Goal: Transaction & Acquisition: Purchase product/service

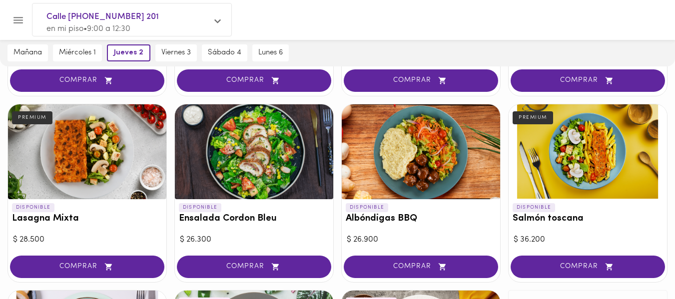
scroll to position [454, 0]
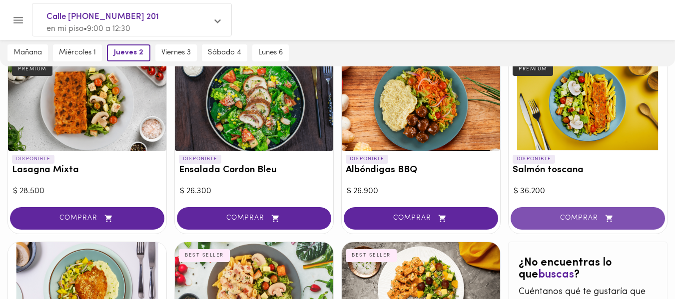
click at [550, 224] on button "COMPRAR" at bounding box center [588, 218] width 154 height 22
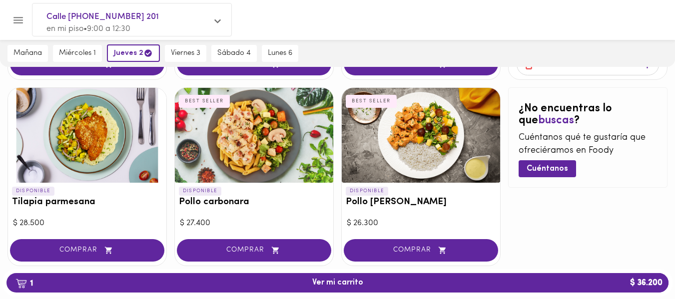
scroll to position [610, 0]
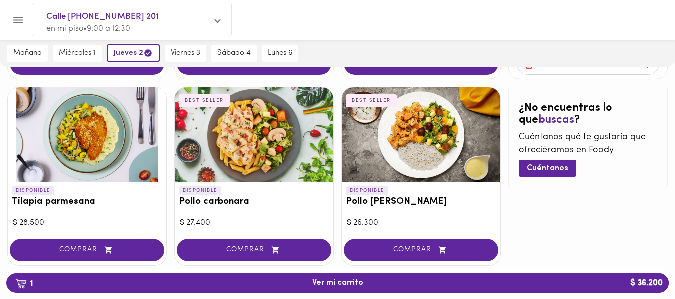
click at [235, 248] on span "COMPRAR" at bounding box center [253, 250] width 129 height 8
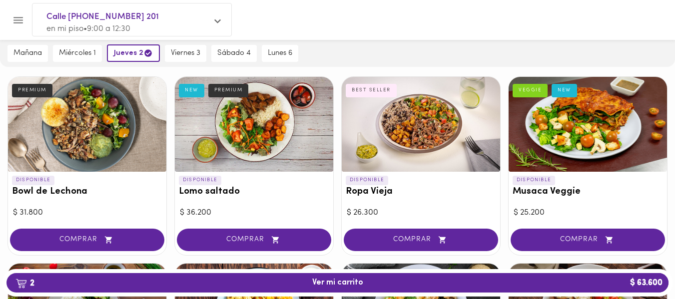
scroll to position [60, 0]
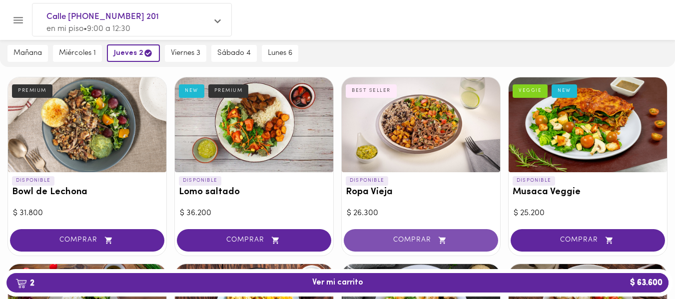
click at [386, 238] on span "COMPRAR" at bounding box center [420, 240] width 129 height 8
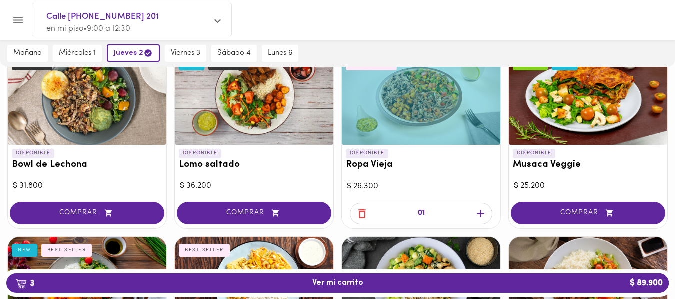
scroll to position [87, 0]
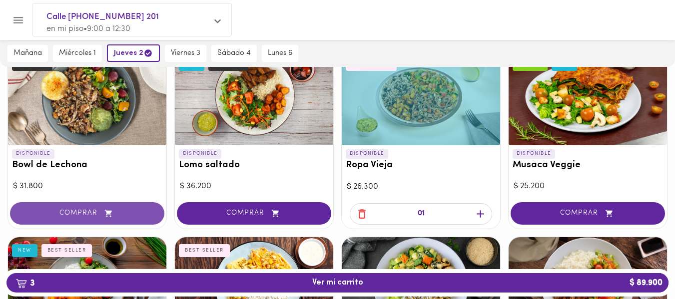
click at [72, 218] on button "COMPRAR" at bounding box center [87, 213] width 154 height 22
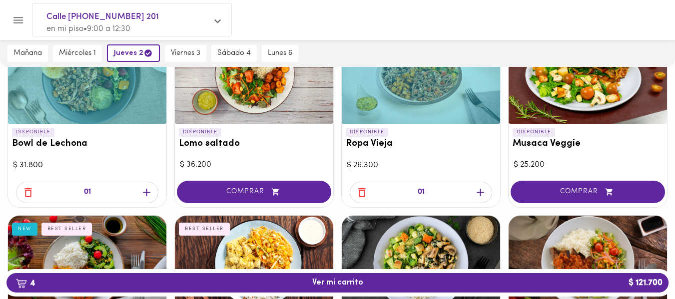
scroll to position [0, 0]
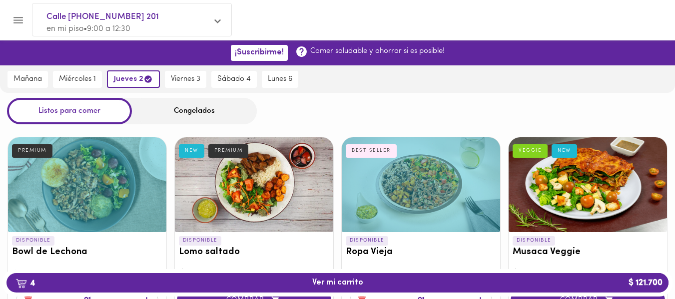
click at [180, 111] on div "Congelados" at bounding box center [194, 111] width 125 height 26
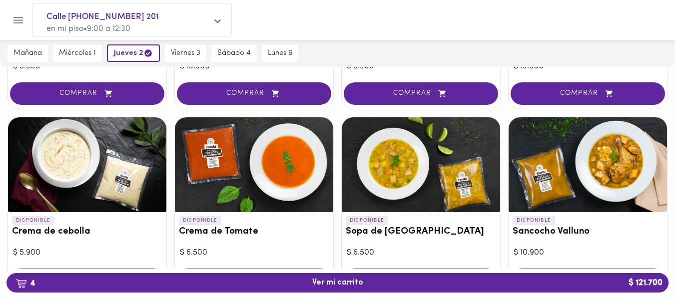
scroll to position [297, 0]
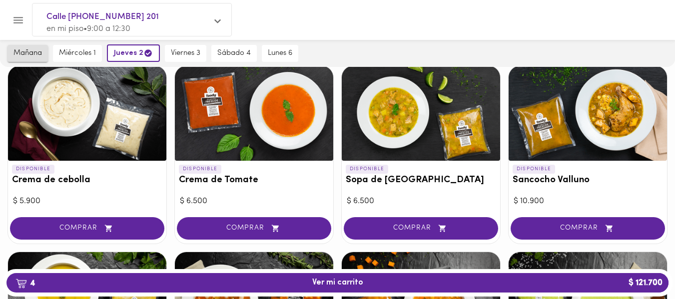
click at [34, 45] on button "mañana" at bounding box center [27, 53] width 40 height 17
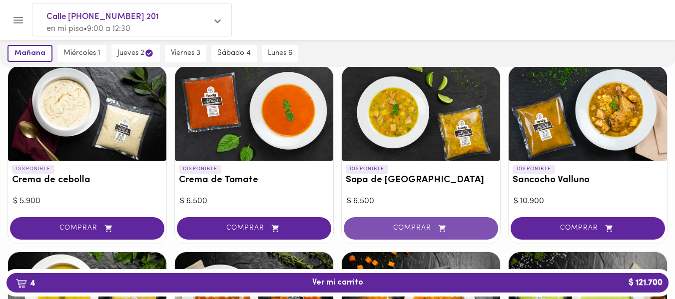
click at [393, 226] on span "COMPRAR" at bounding box center [420, 228] width 129 height 8
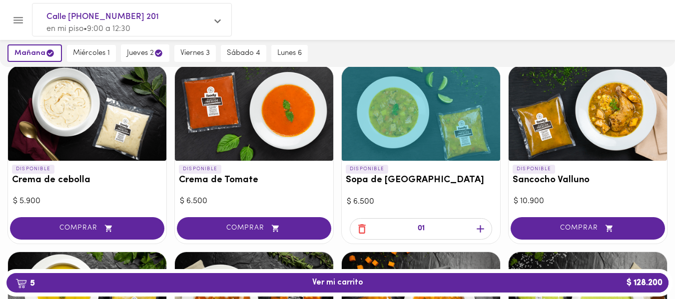
click at [479, 231] on icon "button" at bounding box center [480, 229] width 12 height 12
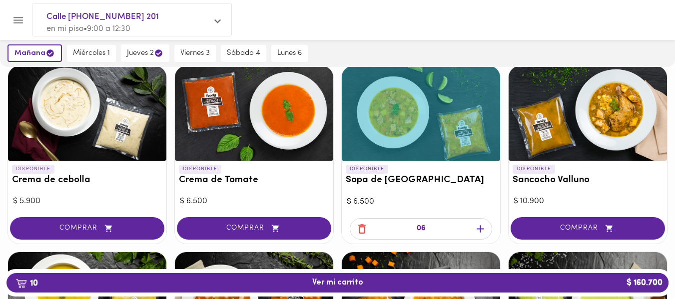
click at [479, 231] on icon "button" at bounding box center [480, 229] width 12 height 12
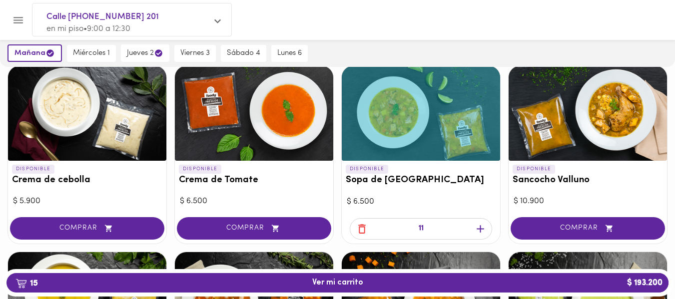
click at [479, 231] on icon "button" at bounding box center [480, 229] width 12 height 12
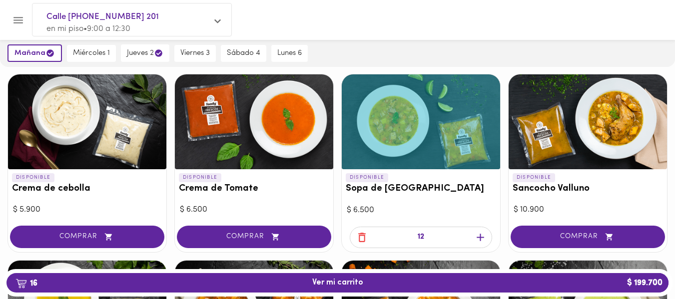
scroll to position [288, 0]
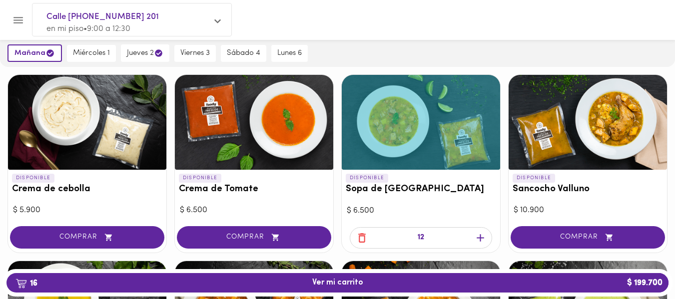
click at [478, 239] on icon "button" at bounding box center [480, 238] width 12 height 12
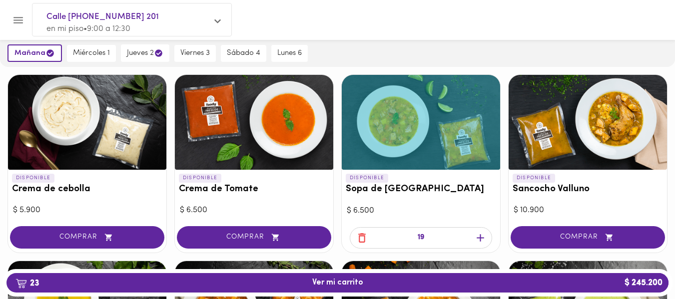
click at [478, 239] on icon "button" at bounding box center [480, 238] width 12 height 12
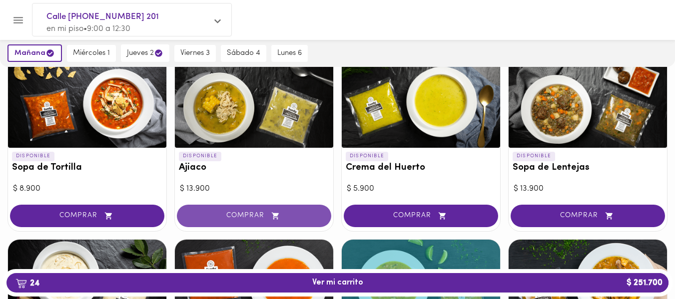
scroll to position [123, 0]
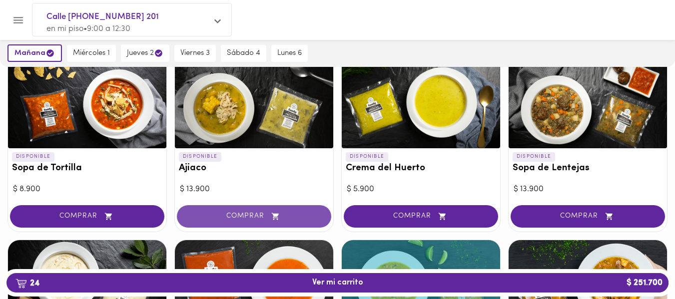
click at [206, 216] on span "COMPRAR" at bounding box center [253, 216] width 129 height 8
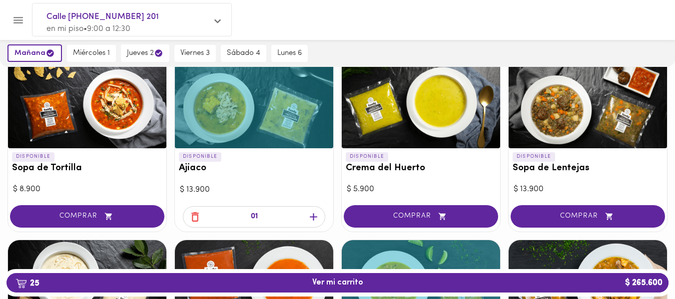
click at [315, 215] on icon "button" at bounding box center [313, 217] width 12 height 12
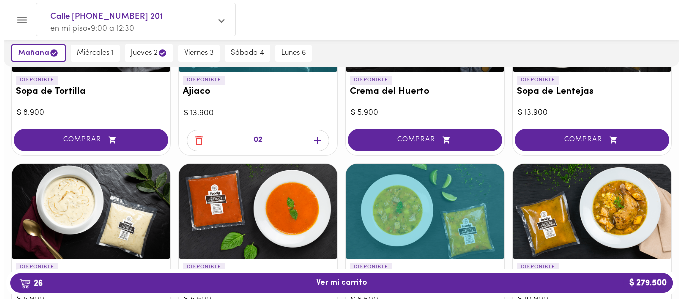
scroll to position [271, 0]
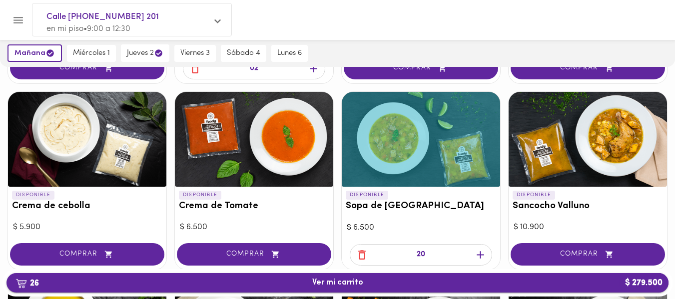
click at [289, 282] on span "26 Ver mi carrito $ 279.500" at bounding box center [337, 282] width 646 height 9
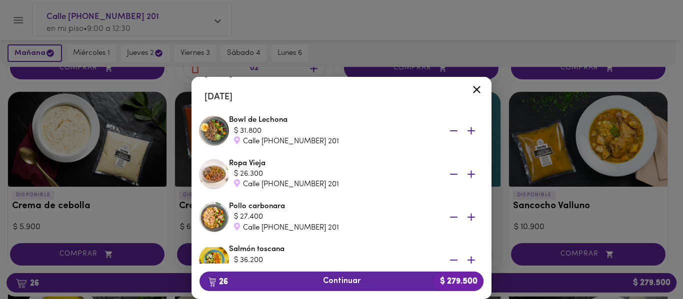
scroll to position [1055, 0]
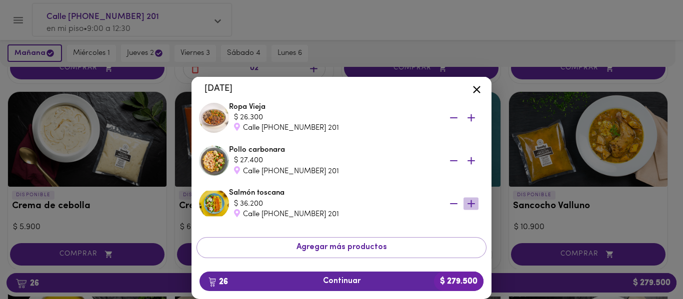
click at [465, 203] on icon "button" at bounding box center [471, 204] width 12 height 12
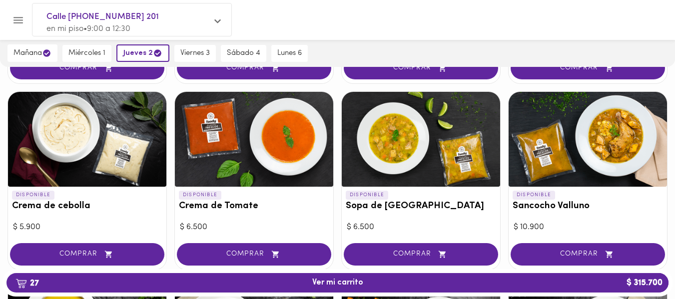
click at [462, 203] on h3 "Sopa de [GEOGRAPHIC_DATA]" at bounding box center [421, 206] width 150 height 10
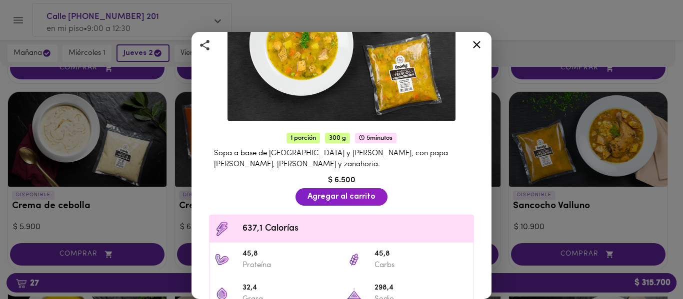
scroll to position [118, 0]
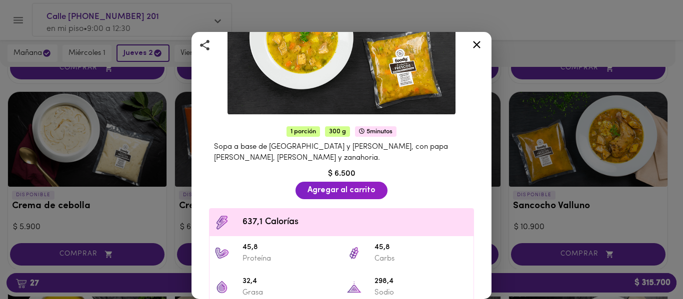
click at [473, 45] on icon at bounding box center [476, 44] width 12 height 12
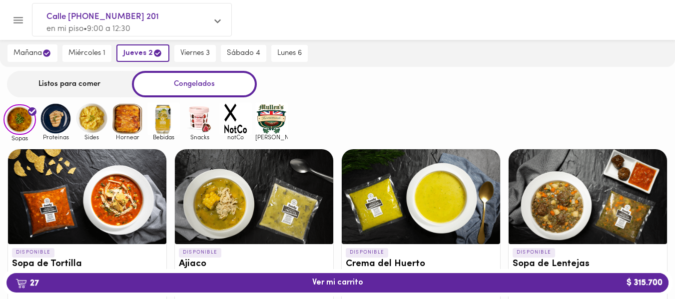
scroll to position [26, 0]
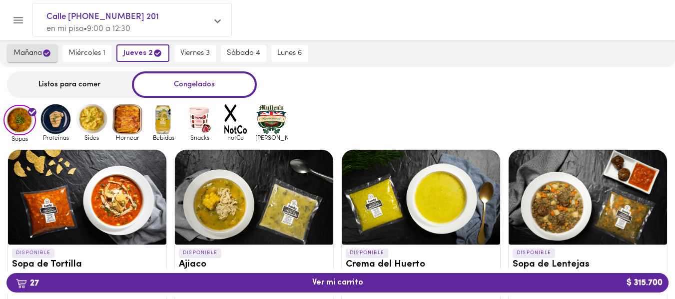
click at [32, 53] on span "mañana" at bounding box center [32, 52] width 38 height 9
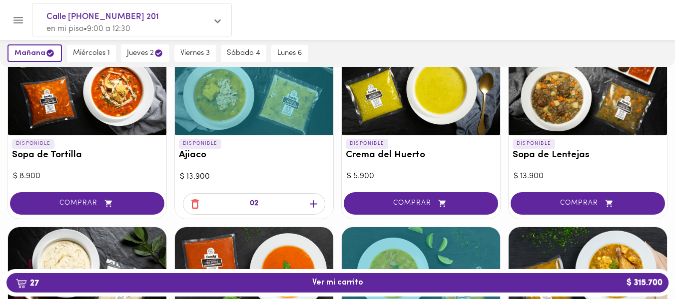
scroll to position [135, 0]
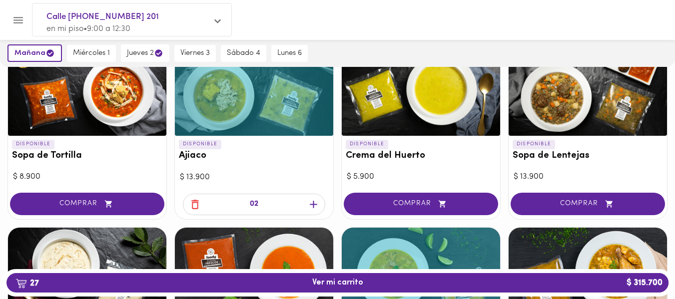
click at [192, 205] on icon "button" at bounding box center [194, 204] width 7 height 9
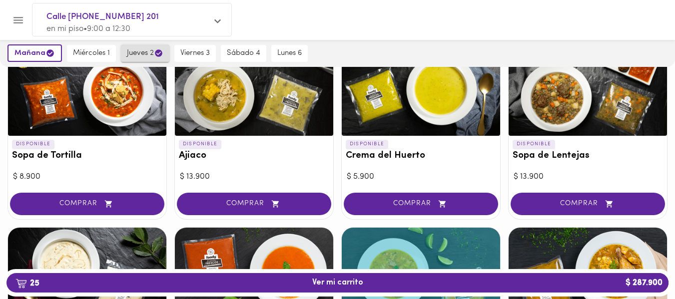
click at [145, 54] on span "jueves 2" at bounding box center [145, 52] width 36 height 9
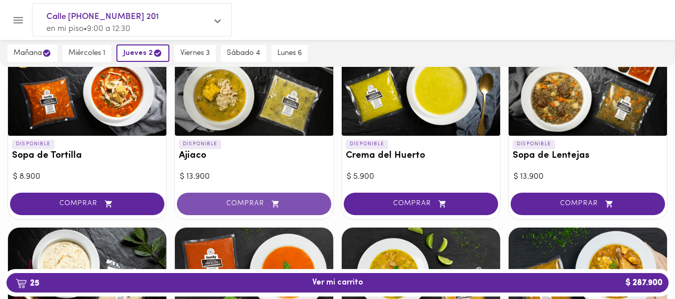
click at [279, 206] on icon "button" at bounding box center [275, 204] width 12 height 8
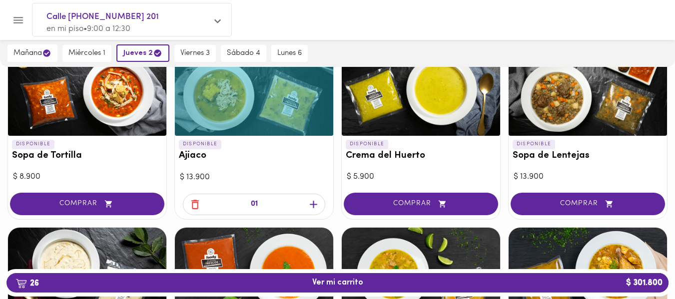
click at [317, 201] on icon "button" at bounding box center [313, 204] width 12 height 12
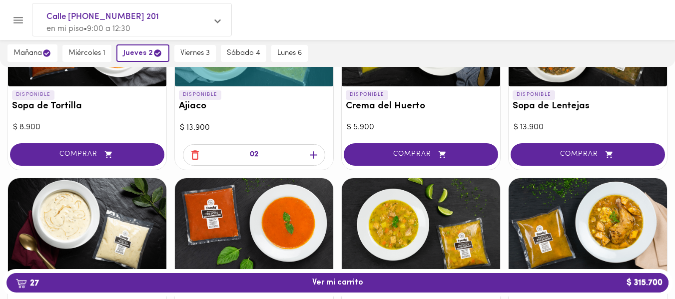
scroll to position [34, 0]
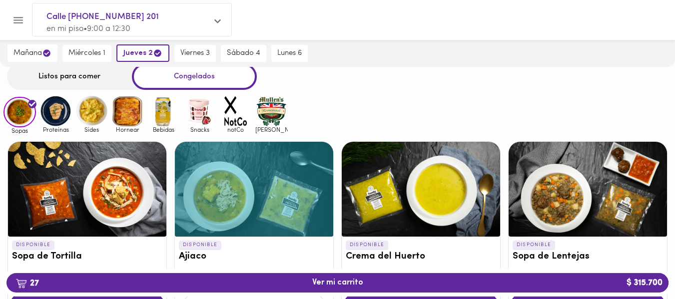
click at [93, 115] on img at bounding box center [91, 111] width 32 height 32
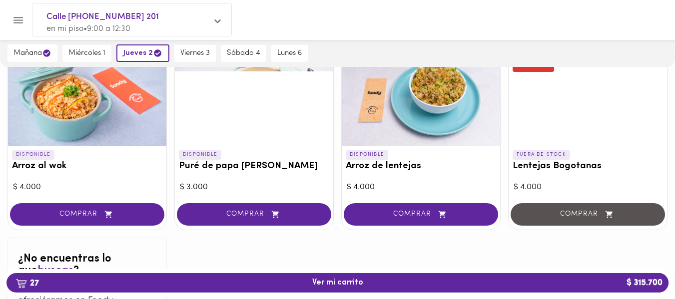
scroll to position [124, 0]
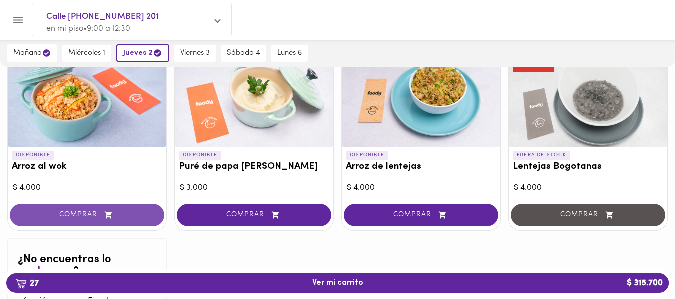
click at [107, 216] on icon "button" at bounding box center [108, 214] width 7 height 7
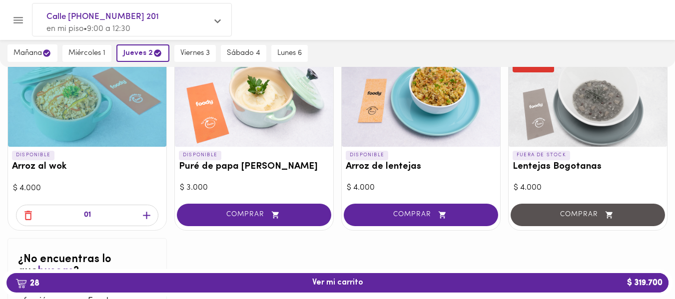
click at [147, 216] on icon "button" at bounding box center [146, 215] width 12 height 12
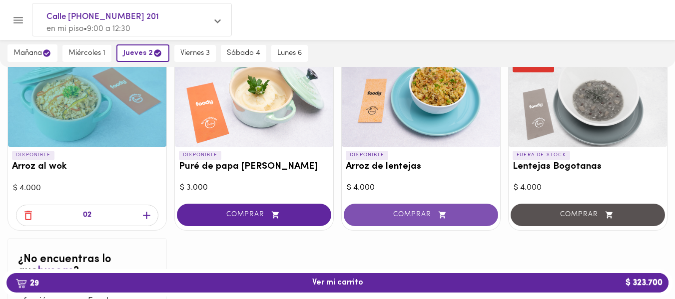
click at [433, 206] on button "COMPRAR" at bounding box center [421, 215] width 154 height 22
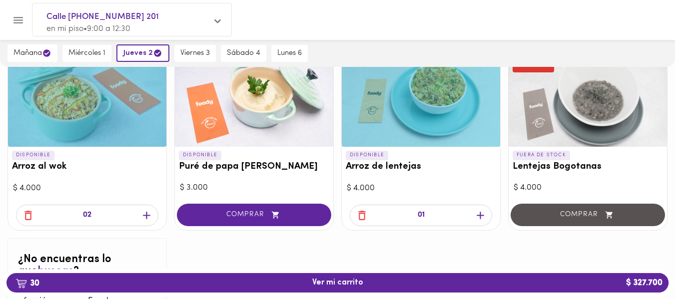
click at [480, 214] on icon "button" at bounding box center [480, 215] width 7 height 7
click at [281, 214] on icon "button" at bounding box center [275, 215] width 12 height 8
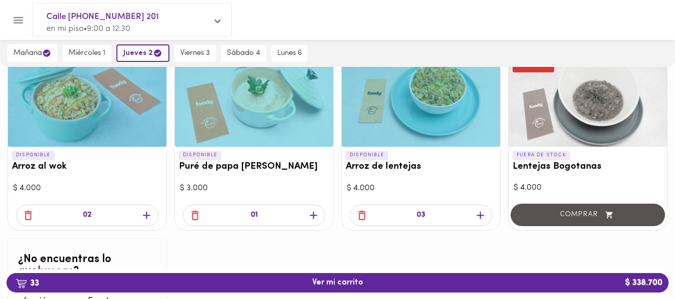
click at [314, 214] on icon "button" at bounding box center [313, 215] width 7 height 7
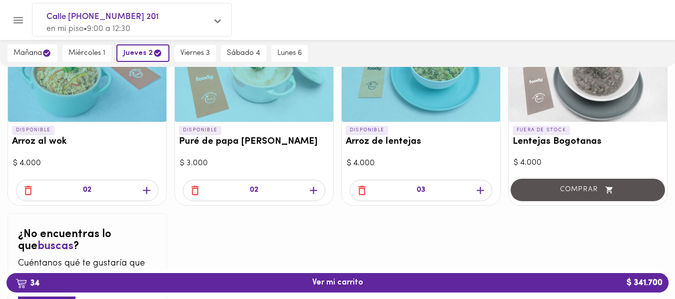
scroll to position [149, 0]
click at [27, 189] on icon "button" at bounding box center [28, 191] width 12 height 12
click at [27, 193] on icon "button" at bounding box center [28, 191] width 12 height 12
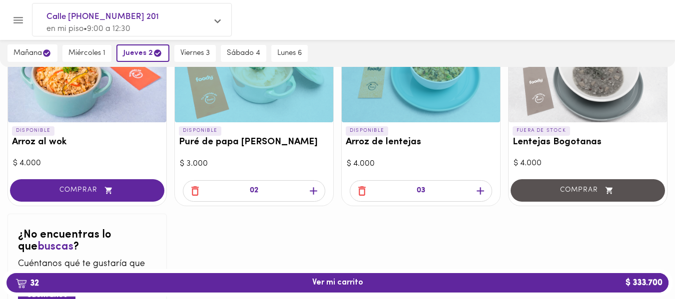
click at [479, 190] on icon "button" at bounding box center [480, 191] width 12 height 12
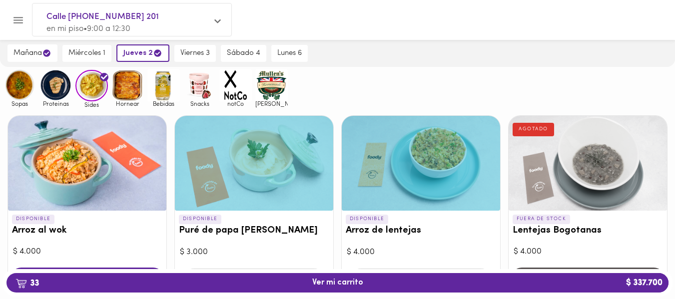
scroll to position [57, 0]
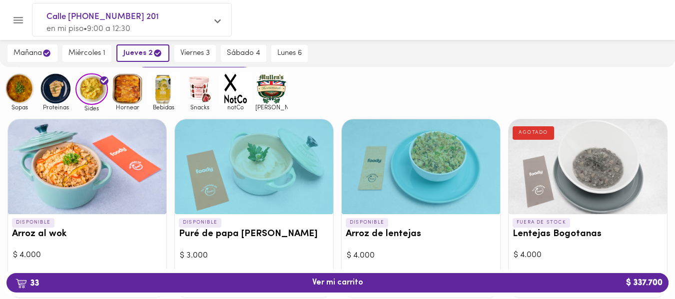
click at [49, 97] on img at bounding box center [55, 88] width 32 height 32
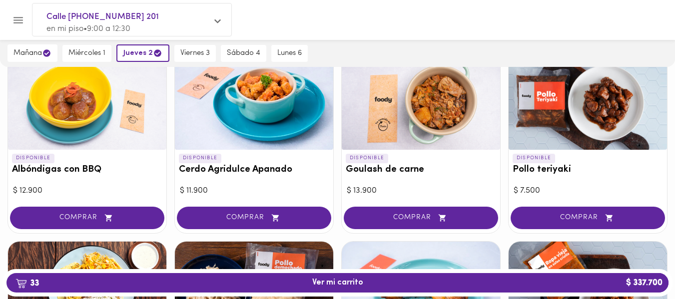
scroll to position [118, 0]
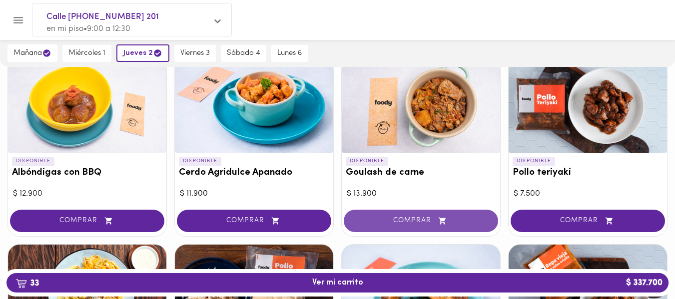
click at [386, 217] on span "COMPRAR" at bounding box center [420, 221] width 129 height 8
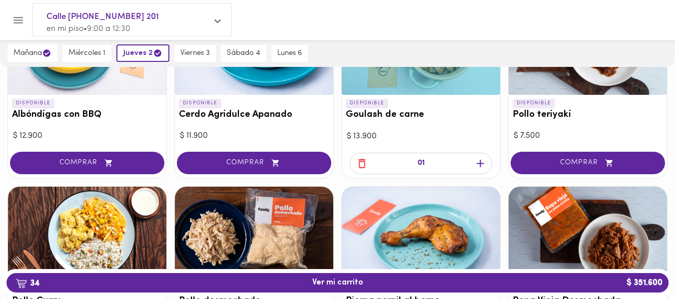
scroll to position [175, 0]
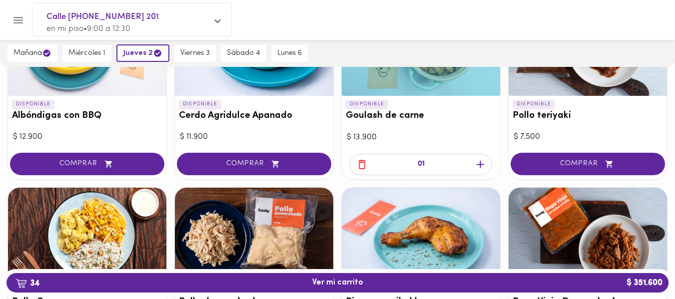
click at [478, 161] on icon "button" at bounding box center [480, 164] width 12 height 12
click at [361, 166] on icon "button" at bounding box center [362, 164] width 12 height 12
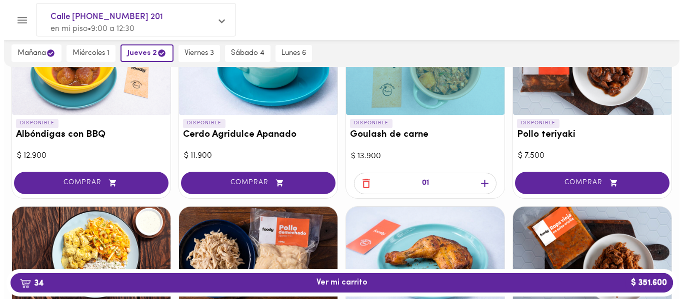
scroll to position [85, 0]
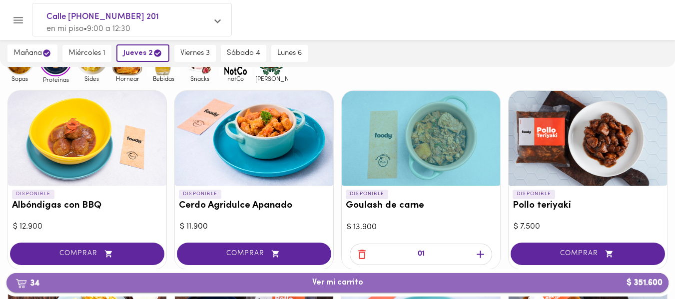
click at [339, 284] on span "34 Ver mi carrito $ 351.600" at bounding box center [337, 282] width 51 height 9
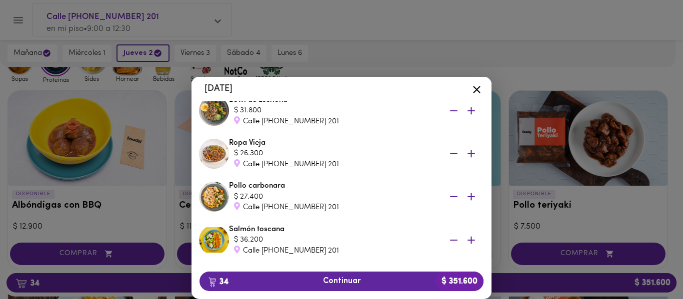
scroll to position [1365, 0]
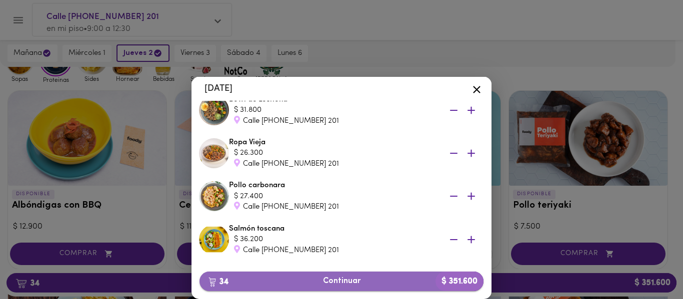
click at [324, 285] on span "34 Continuar $ 351.600" at bounding box center [341, 281] width 268 height 9
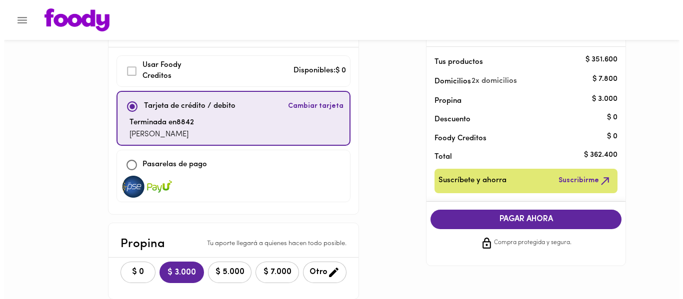
scroll to position [44, 0]
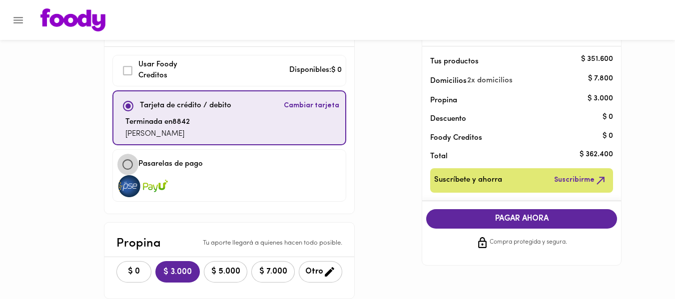
click at [129, 166] on input "checkbox" at bounding box center [127, 164] width 21 height 21
checkbox input "true"
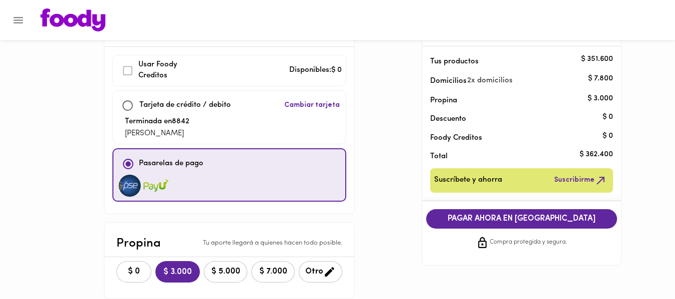
click at [298, 105] on span "Cambiar tarjeta" at bounding box center [311, 105] width 55 height 10
checkbox input "true"
checkbox input "false"
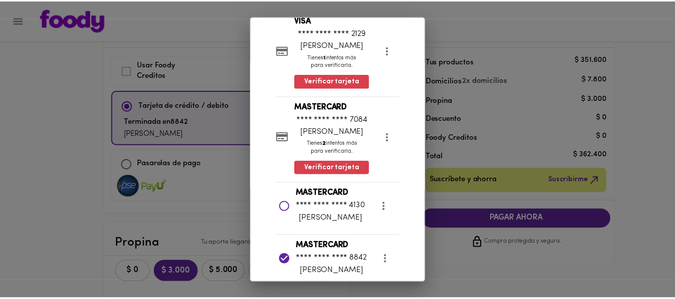
scroll to position [135, 0]
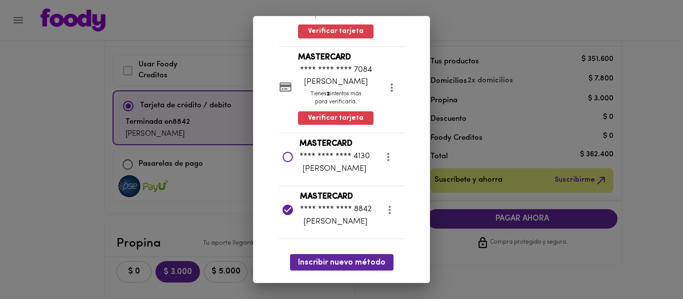
click at [285, 157] on icon at bounding box center [287, 157] width 10 height 10
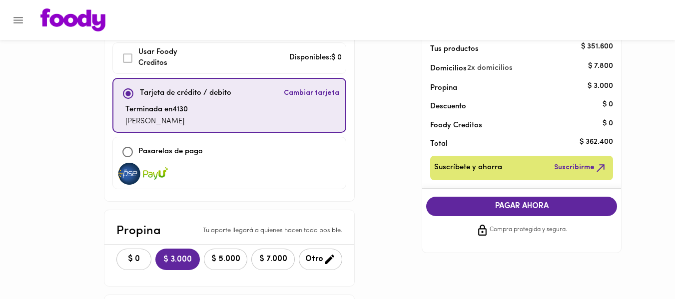
scroll to position [57, 0]
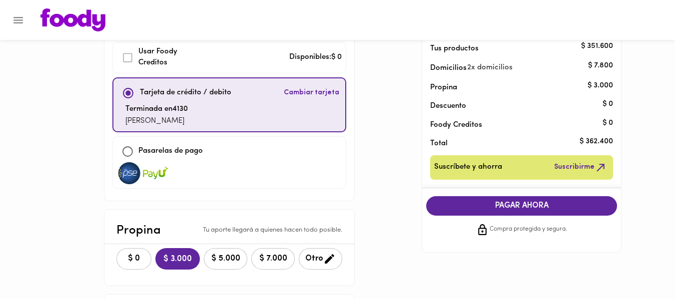
click at [460, 207] on span "PAGAR AHORA" at bounding box center [521, 205] width 171 height 9
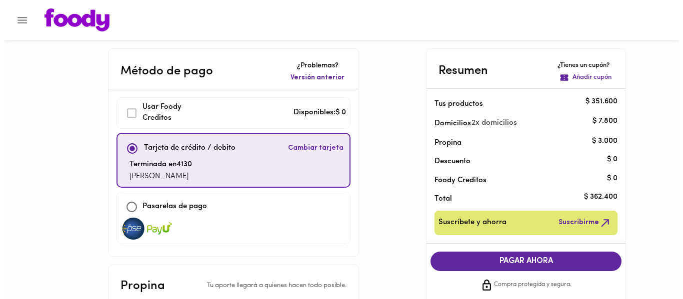
scroll to position [0, 0]
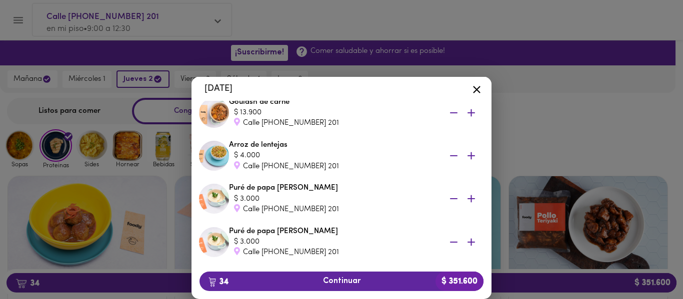
scroll to position [904, 0]
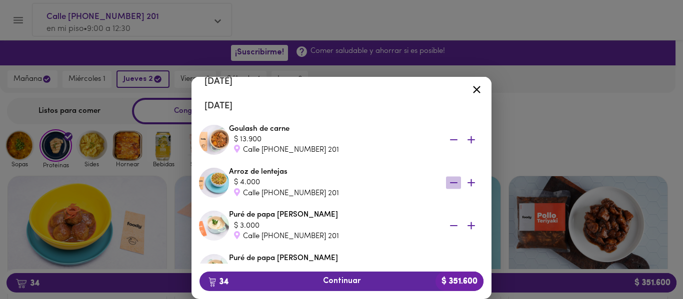
click at [447, 184] on icon "button" at bounding box center [453, 183] width 12 height 12
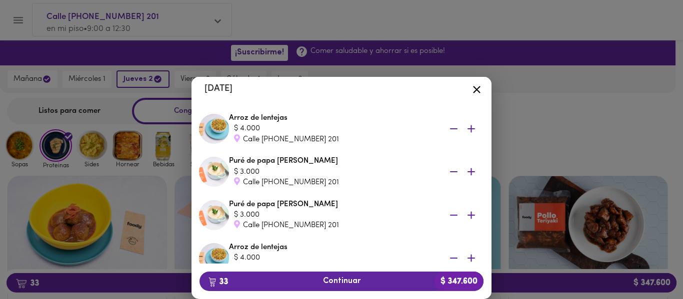
scroll to position [1006, 0]
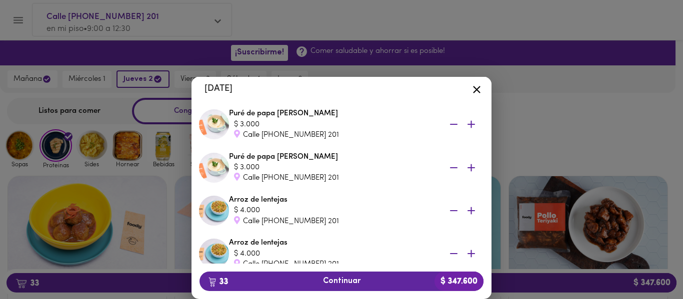
click at [447, 212] on icon "button" at bounding box center [453, 210] width 12 height 12
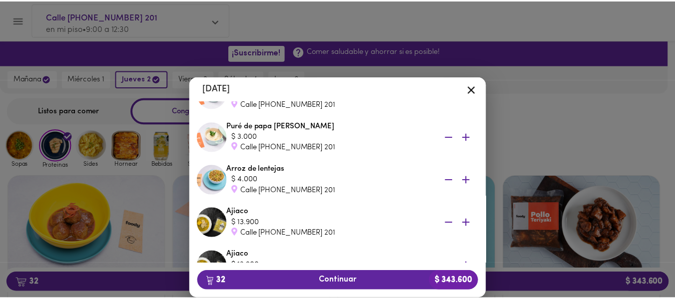
scroll to position [1036, 0]
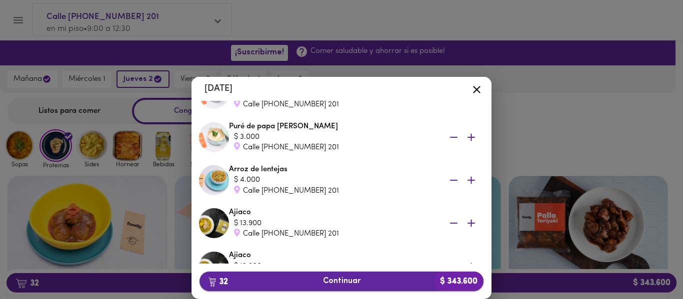
click at [342, 279] on span "32 Continuar $ 343.600" at bounding box center [341, 281] width 268 height 9
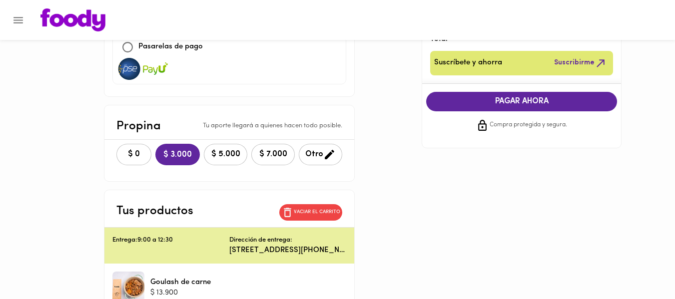
scroll to position [136, 0]
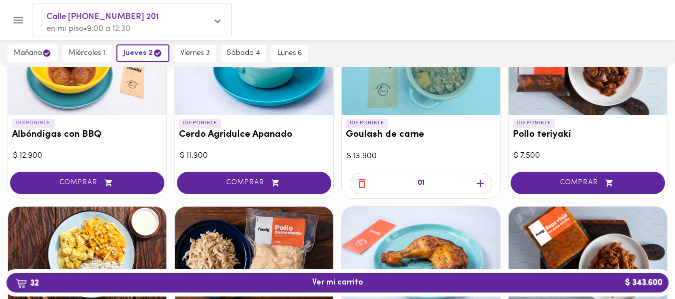
scroll to position [156, 0]
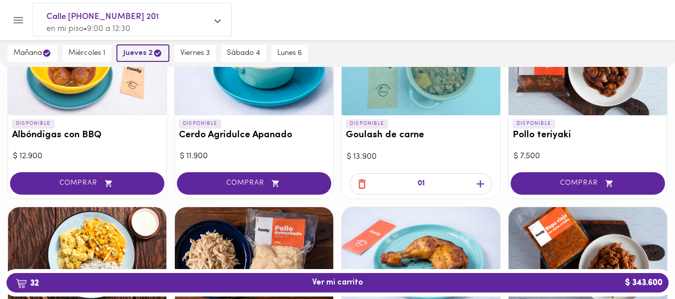
click at [141, 49] on span "jueves 2" at bounding box center [142, 52] width 39 height 9
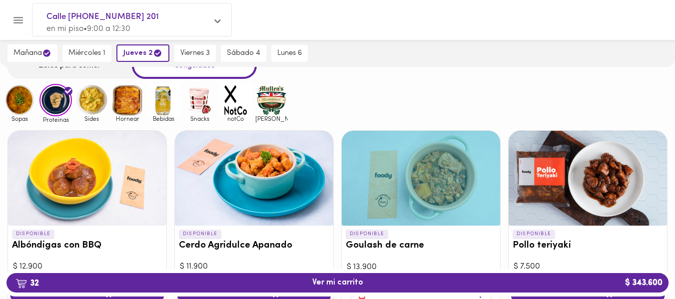
scroll to position [0, 0]
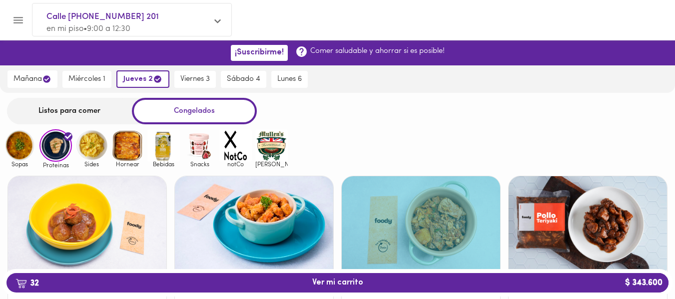
click at [71, 104] on div "Listos para comer" at bounding box center [69, 111] width 125 height 26
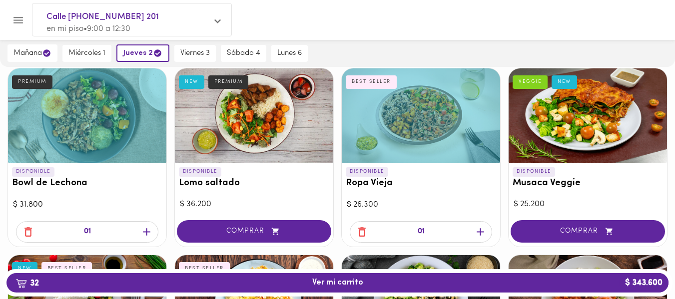
scroll to position [37, 0]
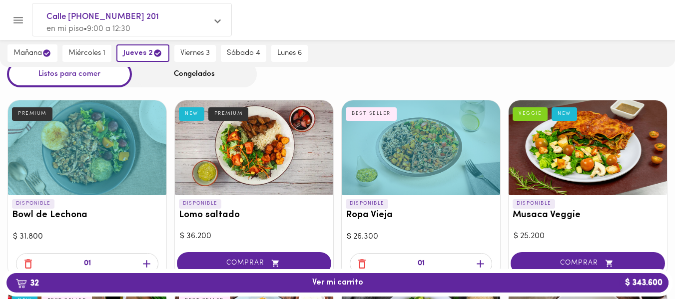
click at [175, 74] on div "Congelados" at bounding box center [194, 74] width 125 height 26
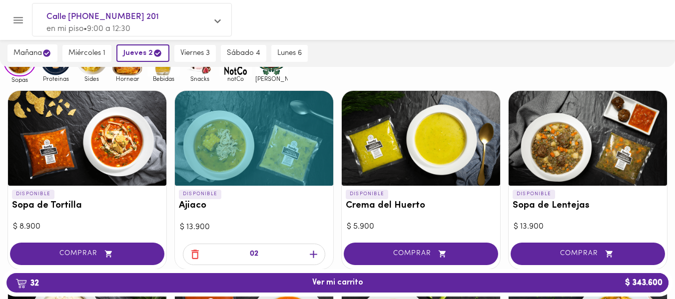
scroll to position [133, 0]
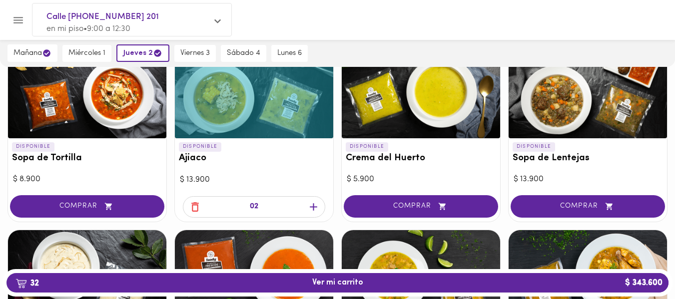
click at [195, 201] on icon "button" at bounding box center [195, 207] width 12 height 12
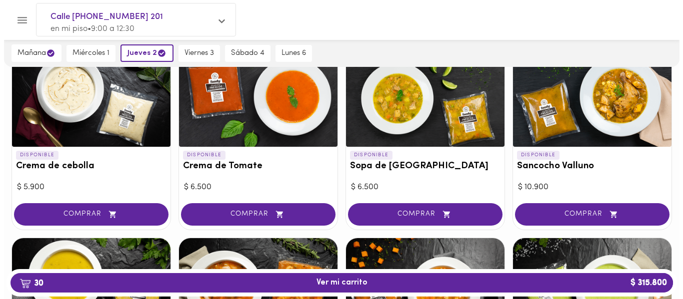
scroll to position [311, 0]
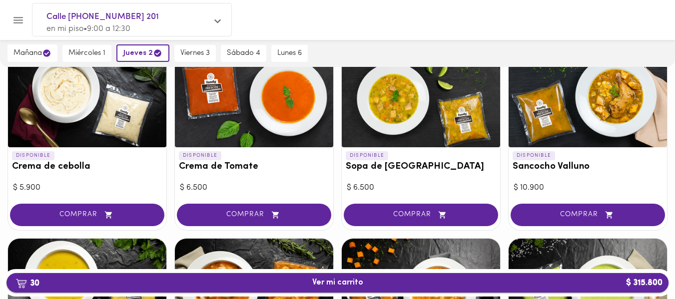
click at [287, 278] on span "30 Ver mi carrito $ 315.800" at bounding box center [337, 282] width 646 height 9
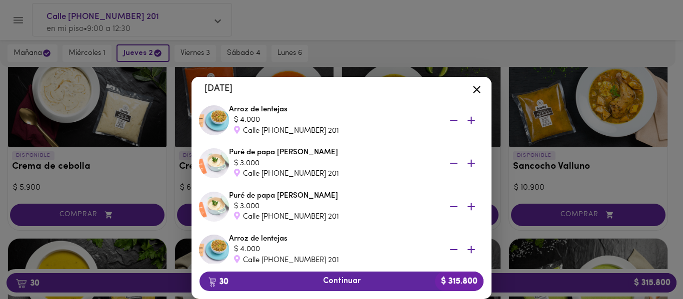
scroll to position [967, 0]
click at [447, 205] on icon "button" at bounding box center [453, 206] width 12 height 12
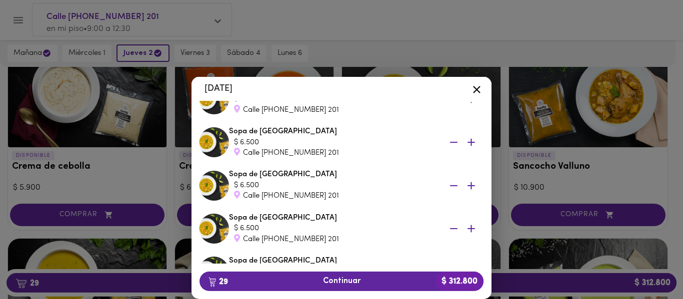
scroll to position [381, 0]
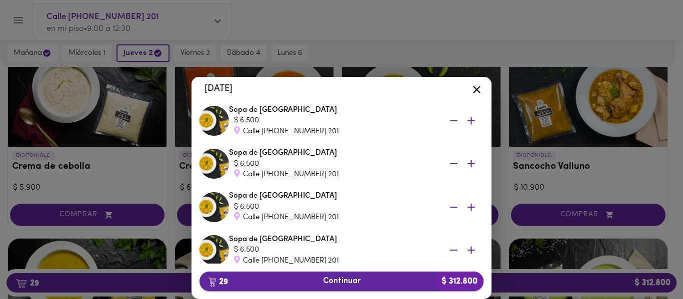
click at [334, 282] on span "29 Continuar $ 312.800" at bounding box center [341, 281] width 268 height 9
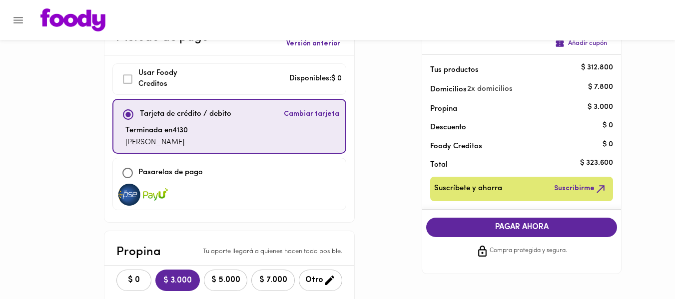
scroll to position [93, 0]
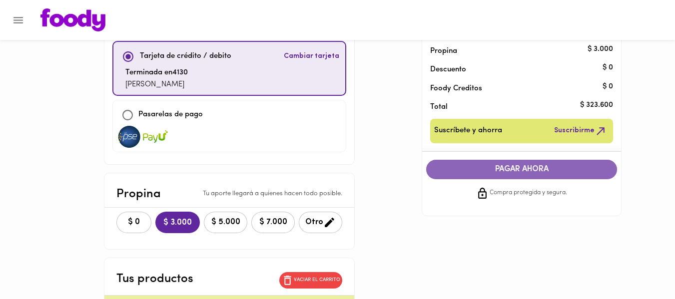
click at [511, 166] on span "PAGAR AHORA" at bounding box center [521, 169] width 171 height 9
